Goal: Find specific page/section: Find specific page/section

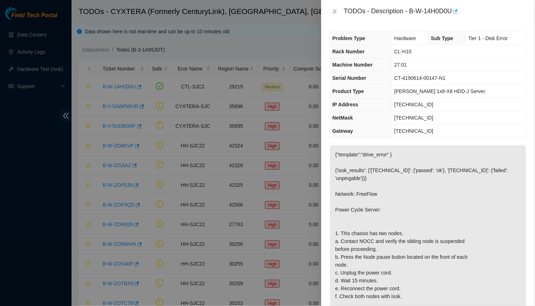
click at [18, 44] on div at bounding box center [267, 153] width 535 height 306
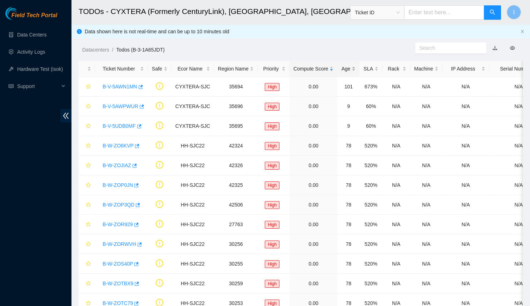
click at [342, 65] on div "Age" at bounding box center [348, 69] width 14 height 8
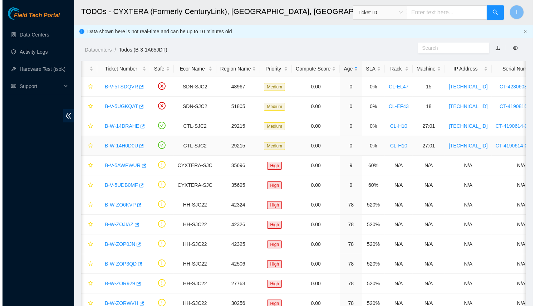
scroll to position [0, 1]
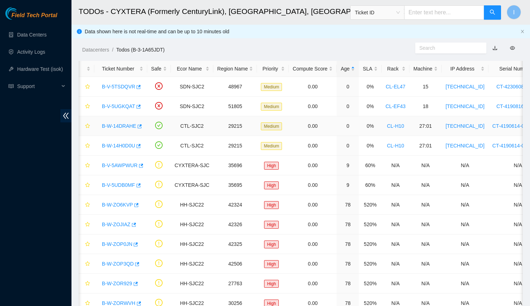
click at [128, 124] on link "B-W-14DRAHE" at bounding box center [119, 126] width 34 height 6
click at [115, 144] on link "B-W-14H0D0U" at bounding box center [118, 146] width 33 height 6
click at [118, 129] on div "B-W-14DRAHE" at bounding box center [120, 125] width 45 height 11
click at [122, 127] on link "B-W-14DRAHE" at bounding box center [119, 126] width 34 height 6
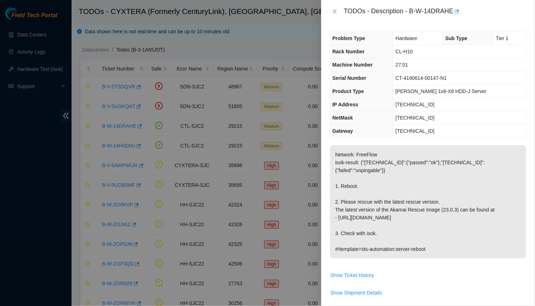
click at [123, 127] on div at bounding box center [267, 153] width 535 height 306
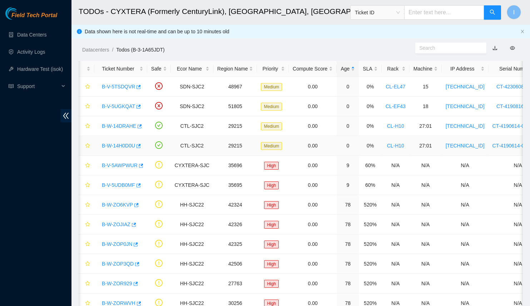
click at [120, 143] on link "B-W-14H0D0U" at bounding box center [118, 146] width 33 height 6
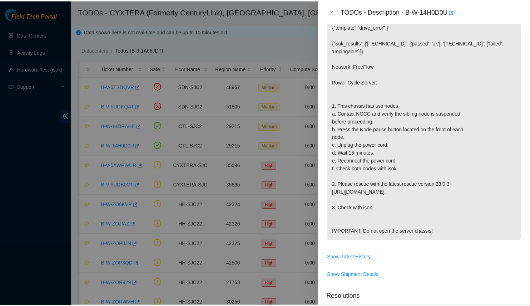
scroll to position [0, 0]
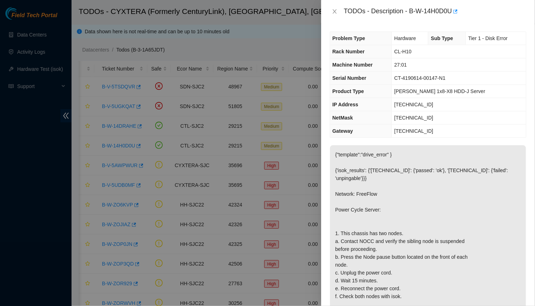
click at [262, 188] on div at bounding box center [267, 153] width 535 height 306
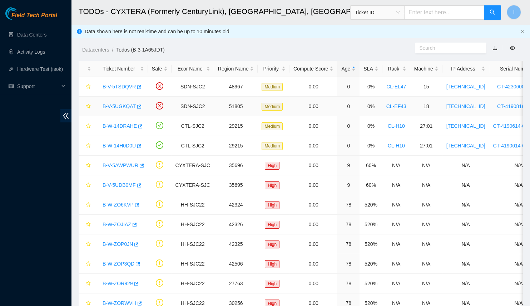
click at [111, 108] on link "B-V-5UGKQAT" at bounding box center [119, 106] width 33 height 6
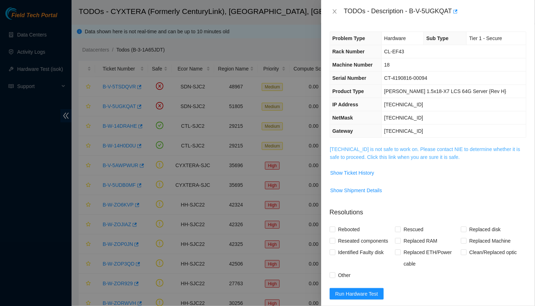
click at [364, 146] on link "[TECHNICAL_ID] is not safe to work on. Please contact NIE to determine whether …" at bounding box center [425, 153] width 190 height 14
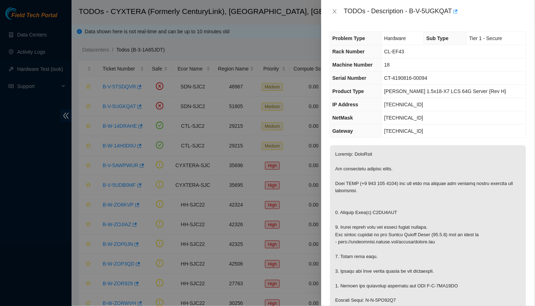
click at [116, 85] on div "TODOs - Description - B-V-5UGKQAT Problem Type Hardware Sub Type Tier 1 - Secur…" at bounding box center [267, 153] width 535 height 306
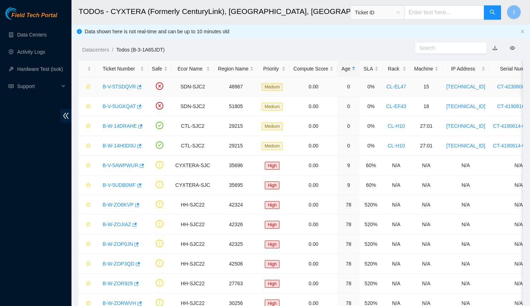
click at [116, 84] on body "Field Tech Portal Data Centers Activity Logs Hardware Test (isok) Support TODOs…" at bounding box center [265, 153] width 530 height 306
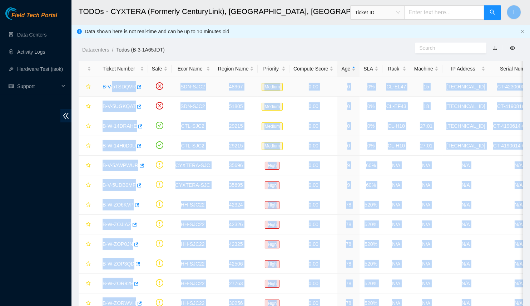
click at [116, 84] on link "B-V-5TSDQVR" at bounding box center [119, 87] width 33 height 6
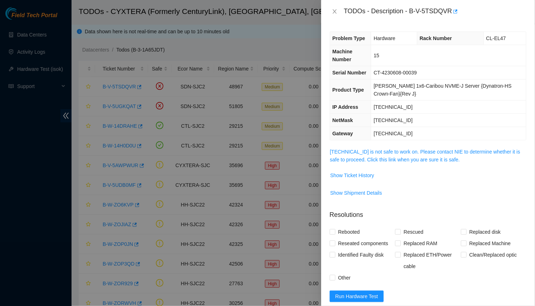
click at [390, 164] on td "[TECHNICAL_ID] is not safe to work on. Please contact NIE to determine whether …" at bounding box center [427, 158] width 197 height 22
click at [385, 160] on link "[TECHNICAL_ID] is not safe to work on. Please contact NIE to determine whether …" at bounding box center [425, 156] width 190 height 14
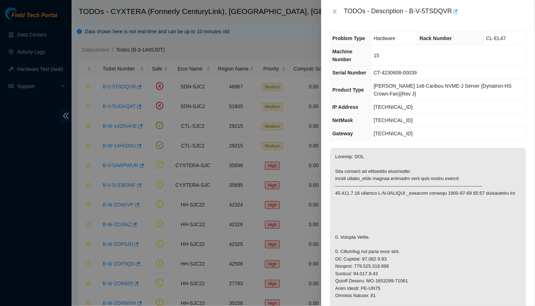
click at [208, 178] on div at bounding box center [267, 153] width 535 height 306
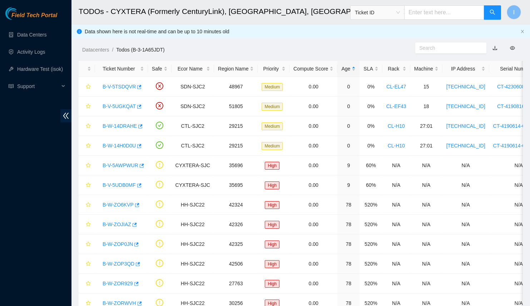
click at [208, 178] on body "Field Tech Portal Data Centers Activity Logs Hardware Test (isok) Support TODOs…" at bounding box center [265, 153] width 530 height 306
click at [30, 35] on link "Data Centers" at bounding box center [31, 35] width 29 height 6
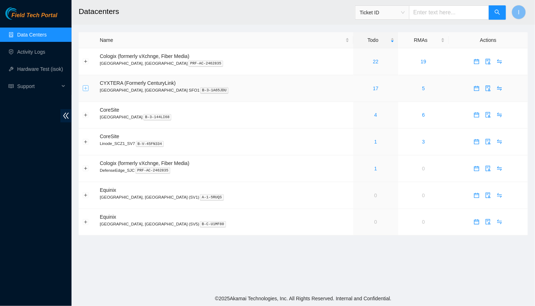
click at [84, 88] on button "Expand row" at bounding box center [86, 88] width 6 height 6
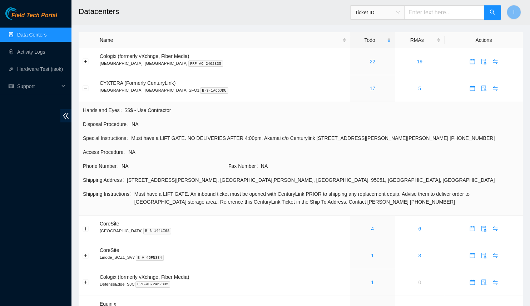
click at [131, 178] on div "[STREET_ADDRESS][PERSON_NAME]" at bounding box center [323, 180] width 392 height 8
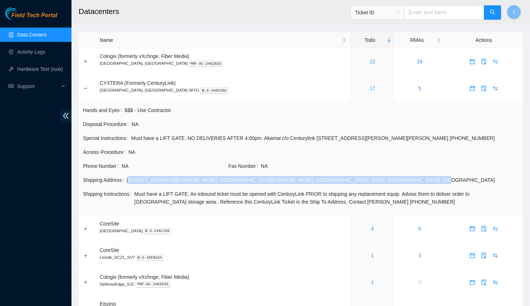
drag, startPoint x: 131, startPoint y: 178, endPoint x: 300, endPoint y: 184, distance: 169.5
click at [300, 184] on td "Shipping Address [STREET_ADDRESS][PERSON_NAME]" at bounding box center [301, 182] width 436 height 14
copy div "[STREET_ADDRESS][PERSON_NAME]"
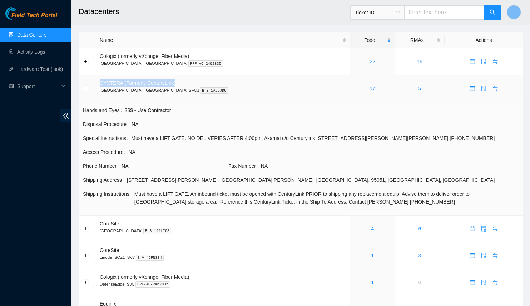
drag, startPoint x: 178, startPoint y: 80, endPoint x: 91, endPoint y: 78, distance: 86.9
click at [91, 78] on tr "CYXTERA (Formerly CenturyLink) [GEOGRAPHIC_DATA], [GEOGRAPHIC_DATA] SFO1 B-3-1A…" at bounding box center [301, 88] width 444 height 27
copy span "CYXTERA (Formerly CenturyLink)"
click at [369, 88] on link "17" at bounding box center [372, 88] width 6 height 6
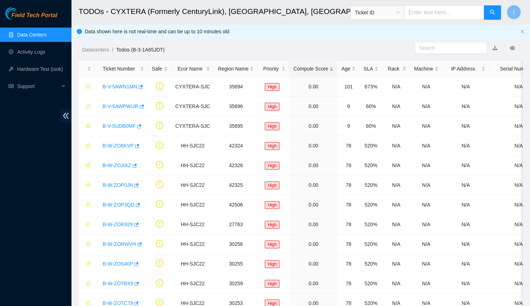
click at [208, 55] on main "TODOs - CYXTERA (Formerly CenturyLink), [GEOGRAPHIC_DATA], [GEOGRAPHIC_DATA] SF…" at bounding box center [300, 209] width 458 height 418
click at [341, 73] on div "Age" at bounding box center [348, 69] width 14 height 8
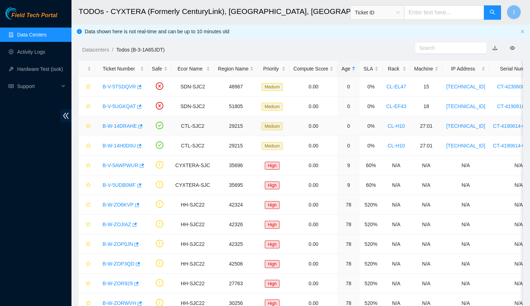
click at [123, 124] on link "B-W-14DRAHE" at bounding box center [120, 126] width 34 height 6
click at [118, 120] on div "B-W-14DRAHE" at bounding box center [121, 125] width 45 height 11
click at [121, 144] on link "B-W-14H0D0U" at bounding box center [119, 146] width 33 height 6
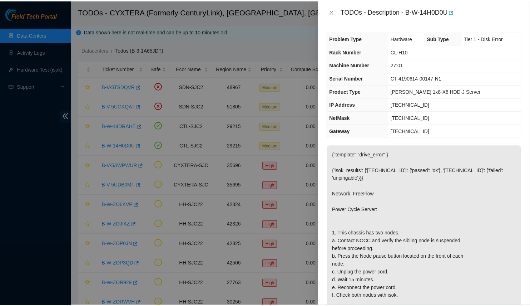
scroll to position [124, 0]
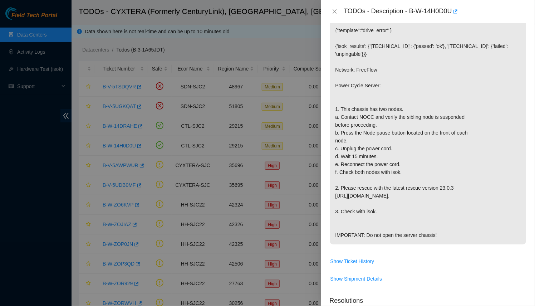
click at [270, 150] on div at bounding box center [267, 153] width 535 height 306
click at [267, 136] on div at bounding box center [267, 153] width 535 height 306
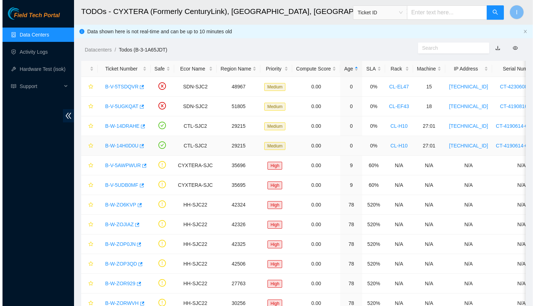
scroll to position [135, 0]
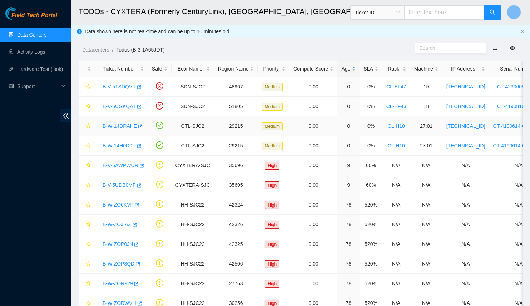
click at [115, 126] on link "B-W-14DRAHE" at bounding box center [120, 126] width 34 height 6
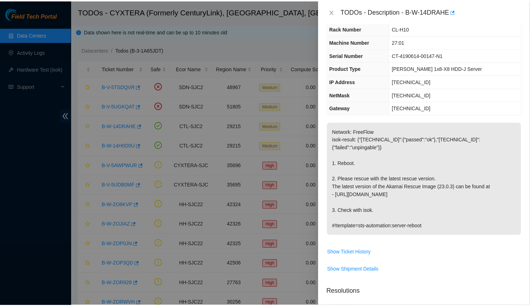
scroll to position [23, 0]
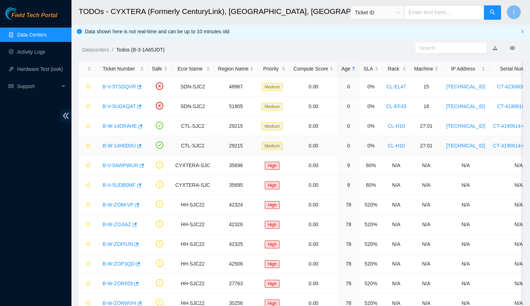
click at [112, 144] on link "B-W-14H0D0U" at bounding box center [119, 146] width 33 height 6
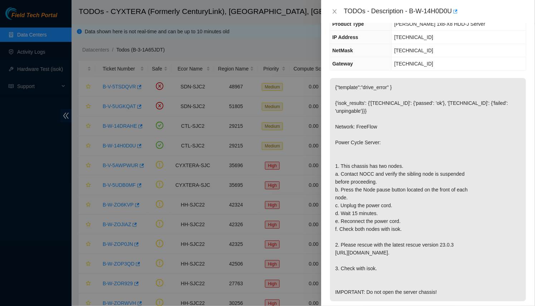
scroll to position [68, 0]
